Goal: Task Accomplishment & Management: Manage account settings

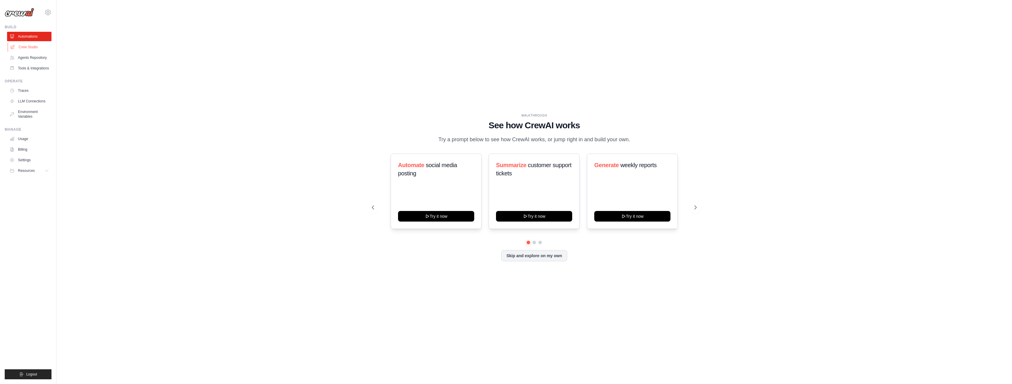
click at [37, 44] on link "Crew Studio" at bounding box center [30, 46] width 44 height 9
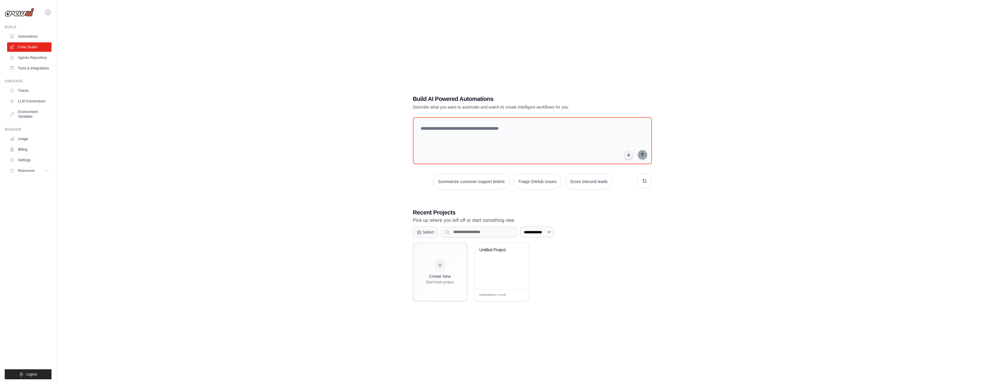
click at [24, 14] on img at bounding box center [19, 12] width 29 height 9
click at [21, 145] on link "Billing" at bounding box center [30, 149] width 44 height 9
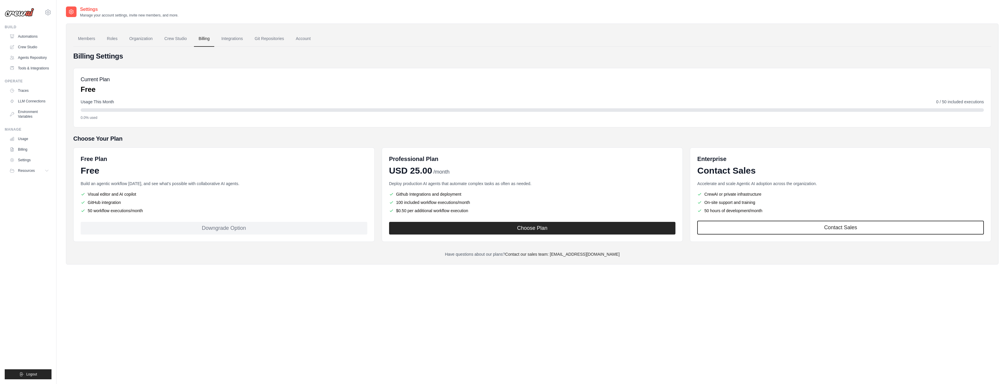
click at [288, 227] on div "Downgrade Option" at bounding box center [224, 228] width 287 height 13
click at [312, 169] on div "Free" at bounding box center [224, 170] width 287 height 11
click at [82, 35] on link "Members" at bounding box center [86, 39] width 26 height 16
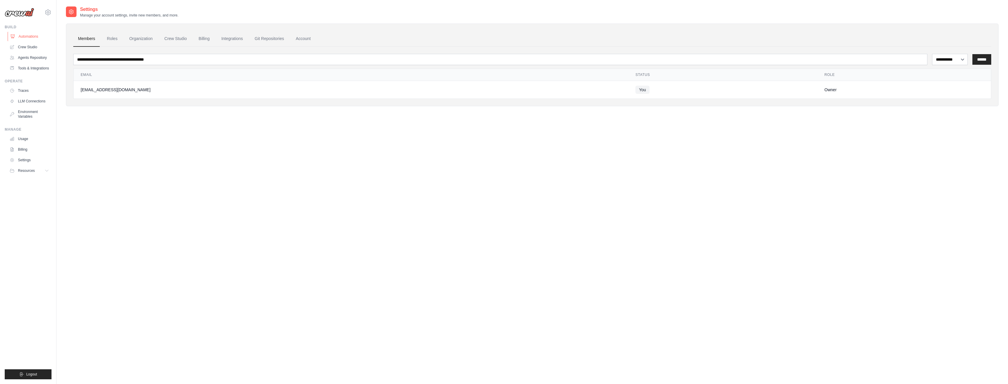
click at [41, 37] on link "Automations" at bounding box center [30, 36] width 44 height 9
